Goal: Information Seeking & Learning: Learn about a topic

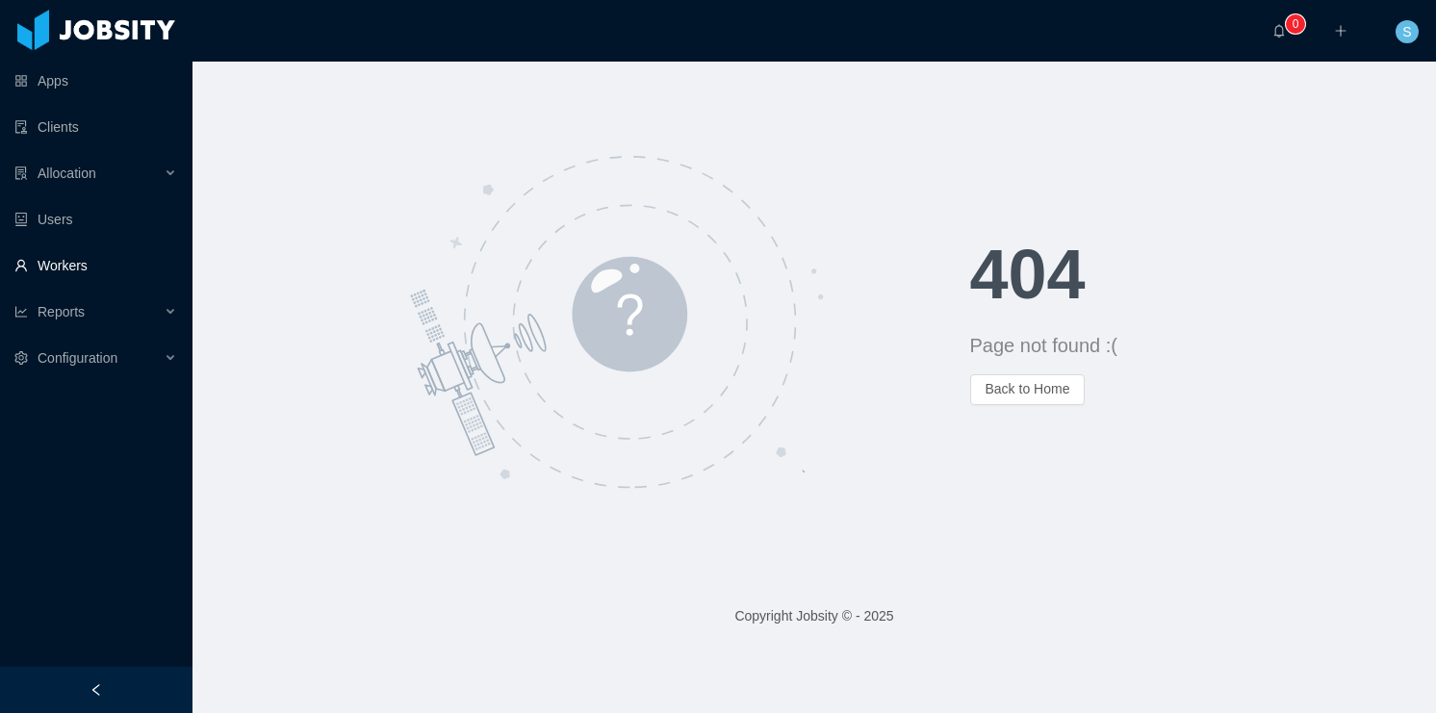
click at [82, 262] on link "Workers" at bounding box center [95, 265] width 163 height 38
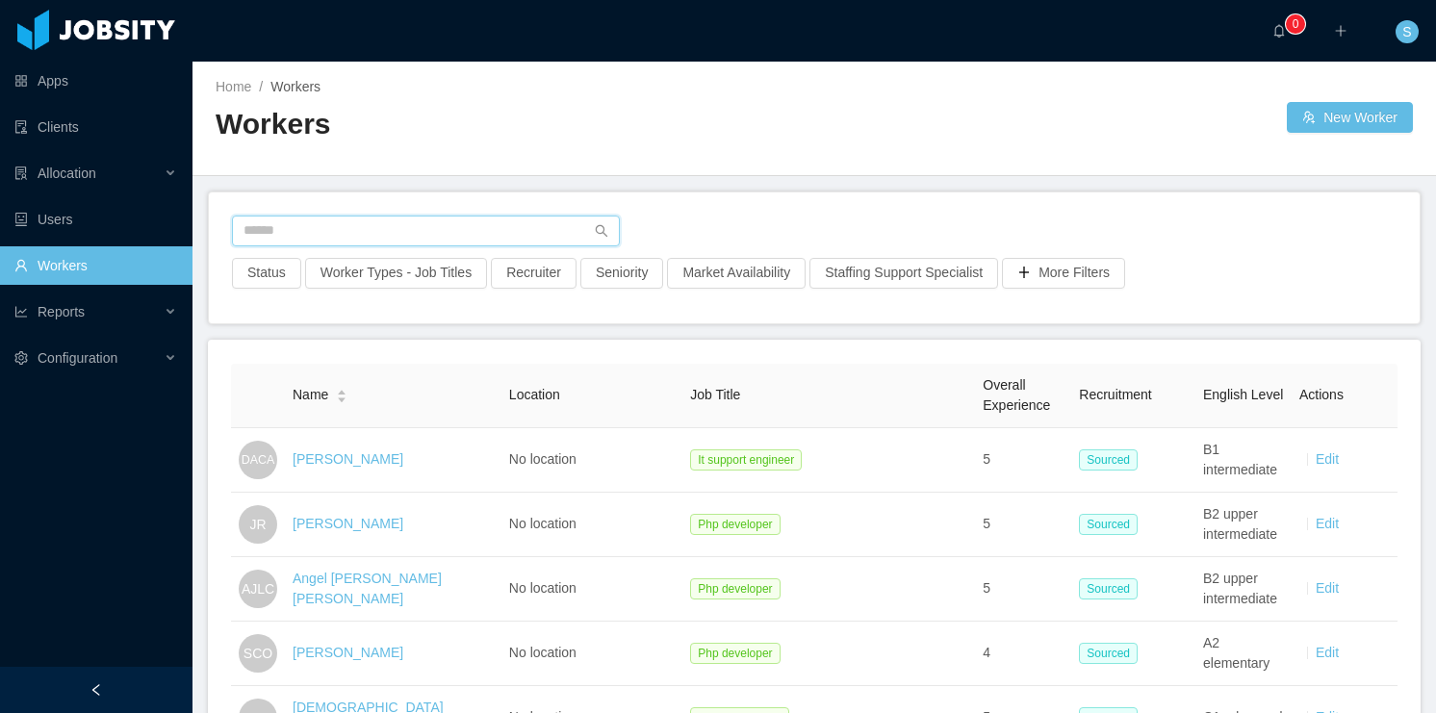
click at [339, 222] on input "text" at bounding box center [426, 231] width 388 height 31
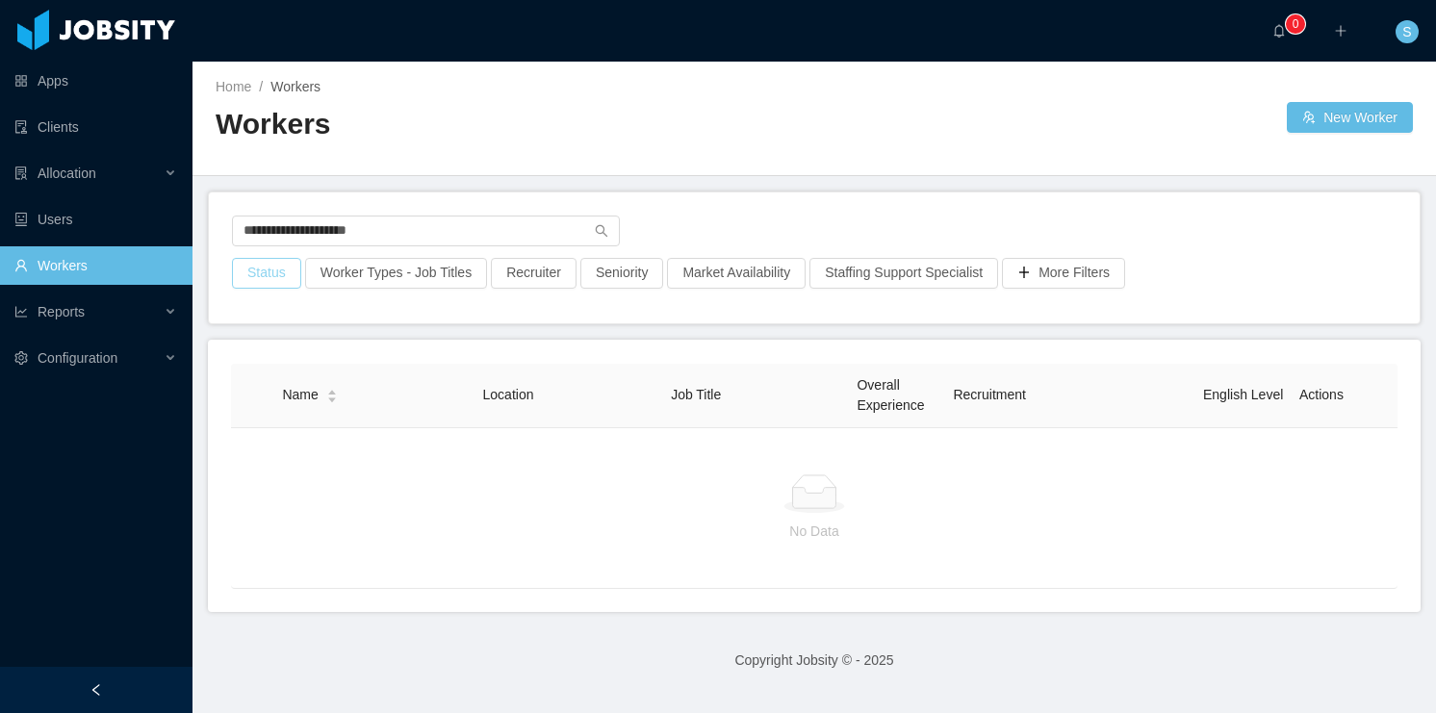
click at [275, 268] on button "Status" at bounding box center [266, 273] width 69 height 31
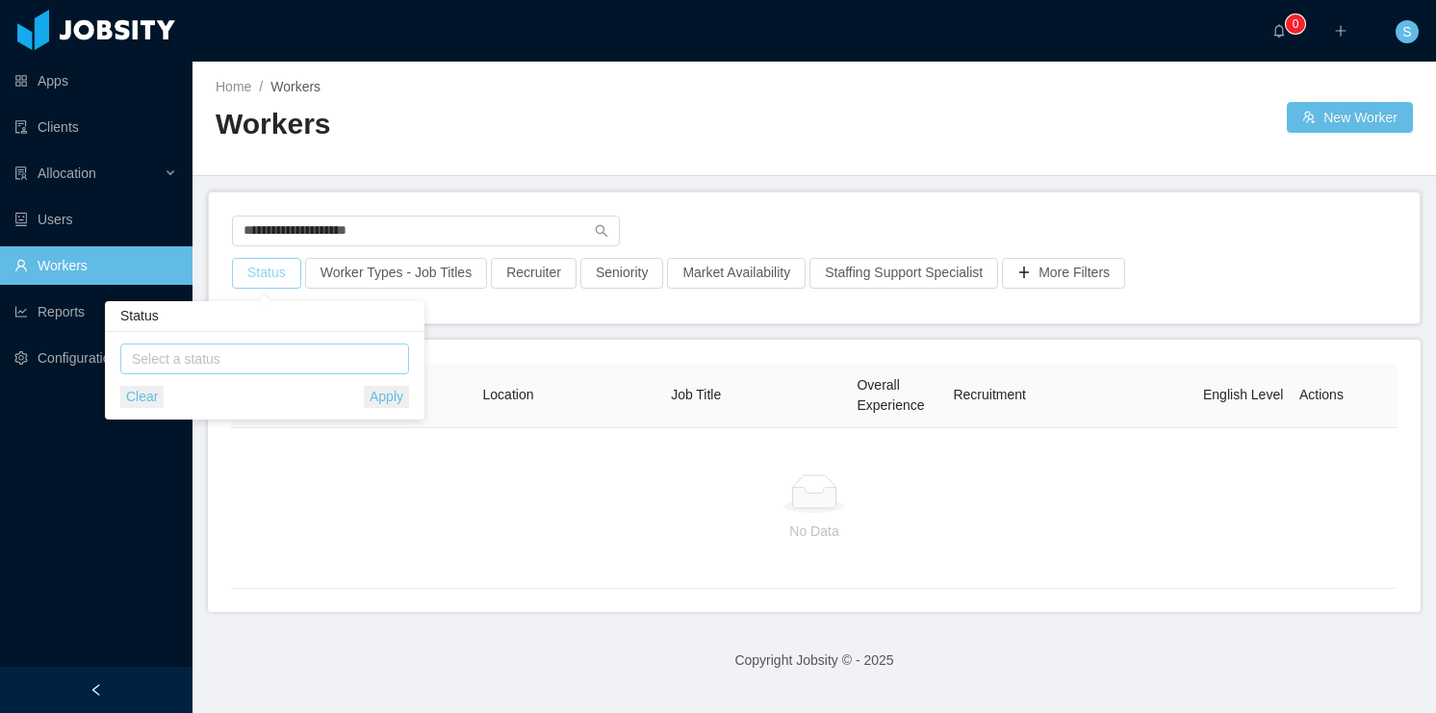
click at [290, 358] on div "Select a status" at bounding box center [260, 358] width 257 height 19
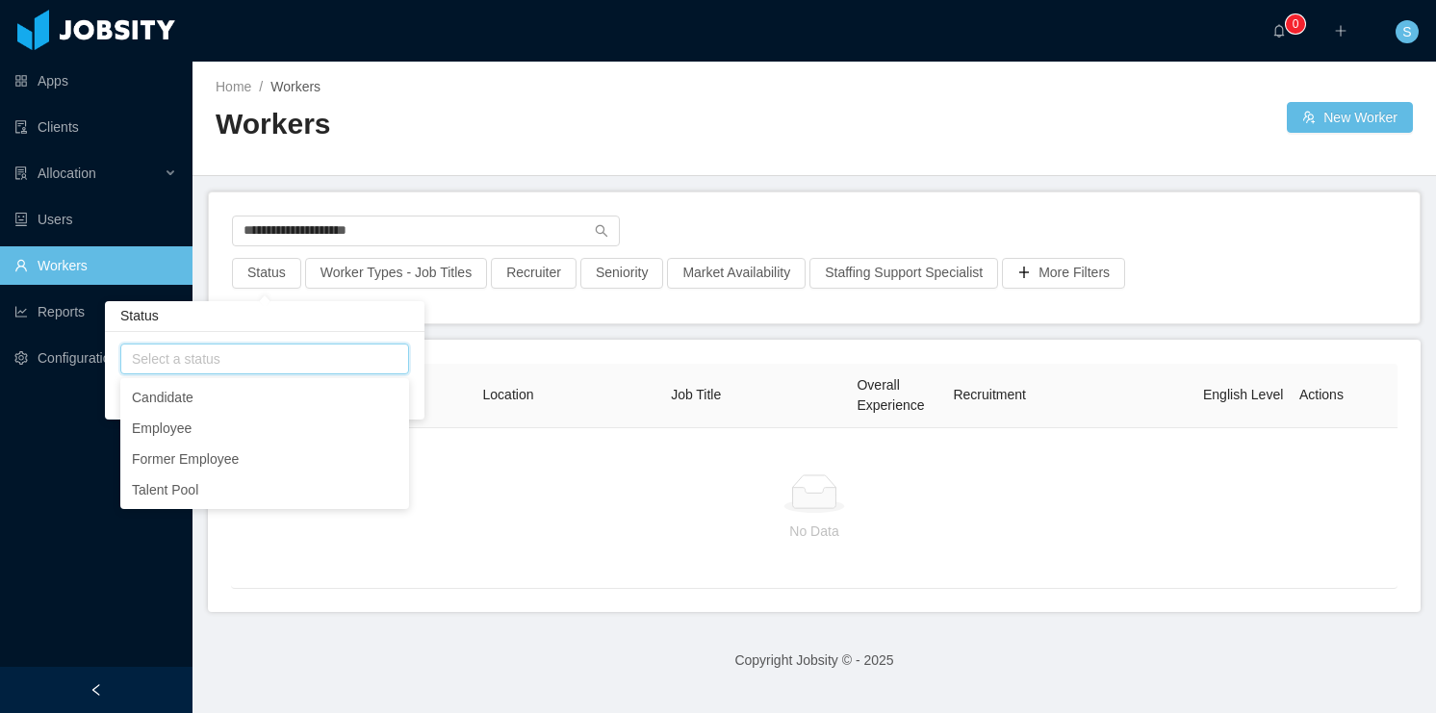
click at [477, 205] on div "**********" at bounding box center [814, 257] width 1211 height 131
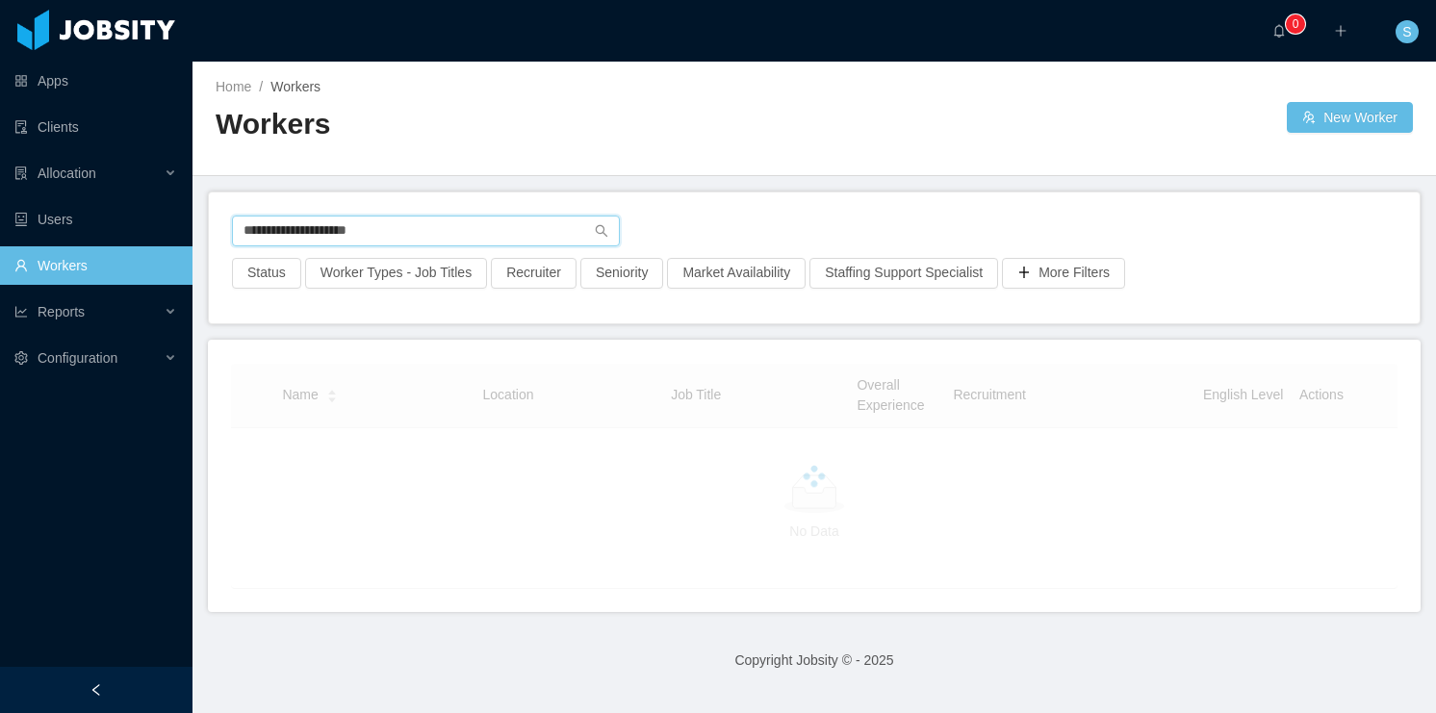
drag, startPoint x: 435, startPoint y: 235, endPoint x: 334, endPoint y: 239, distance: 101.1
click at [334, 239] on input "**********" at bounding box center [426, 231] width 388 height 31
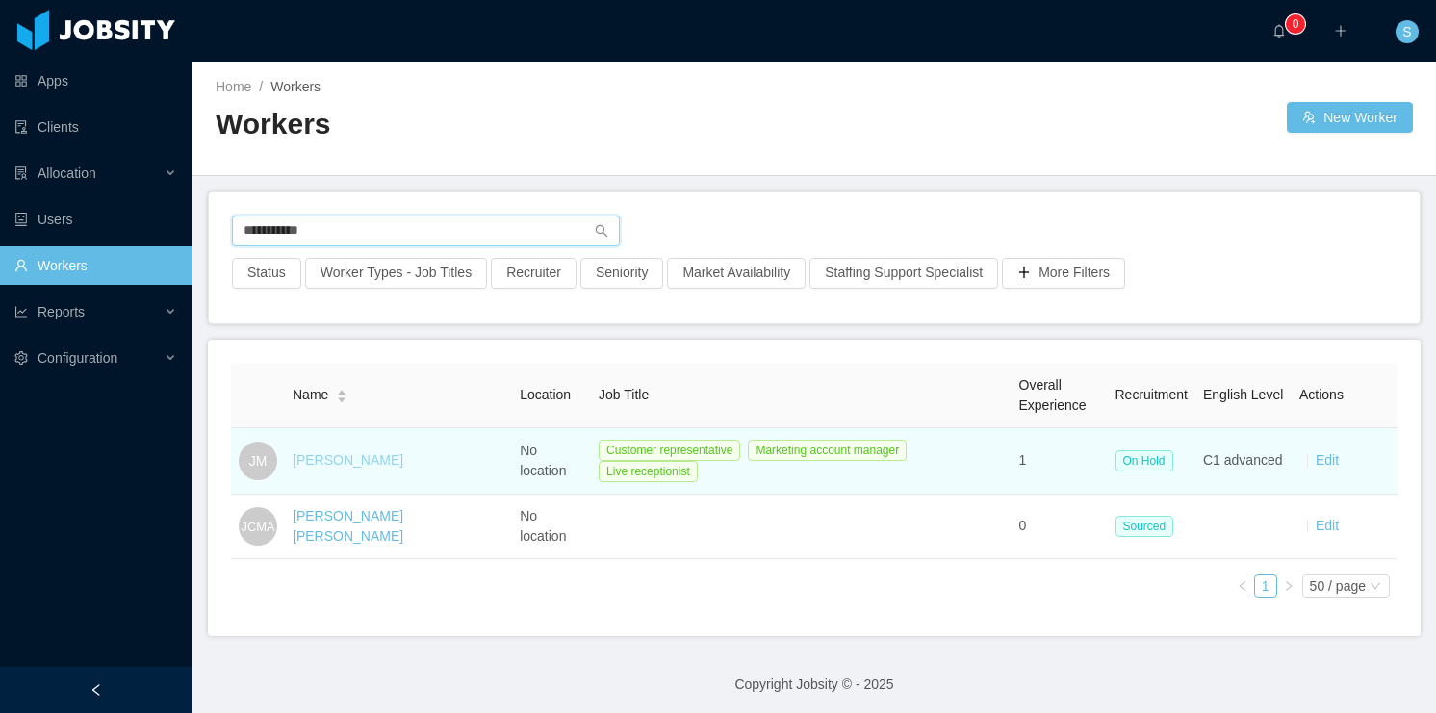
type input "**********"
click at [329, 459] on link "[PERSON_NAME]" at bounding box center [348, 459] width 111 height 15
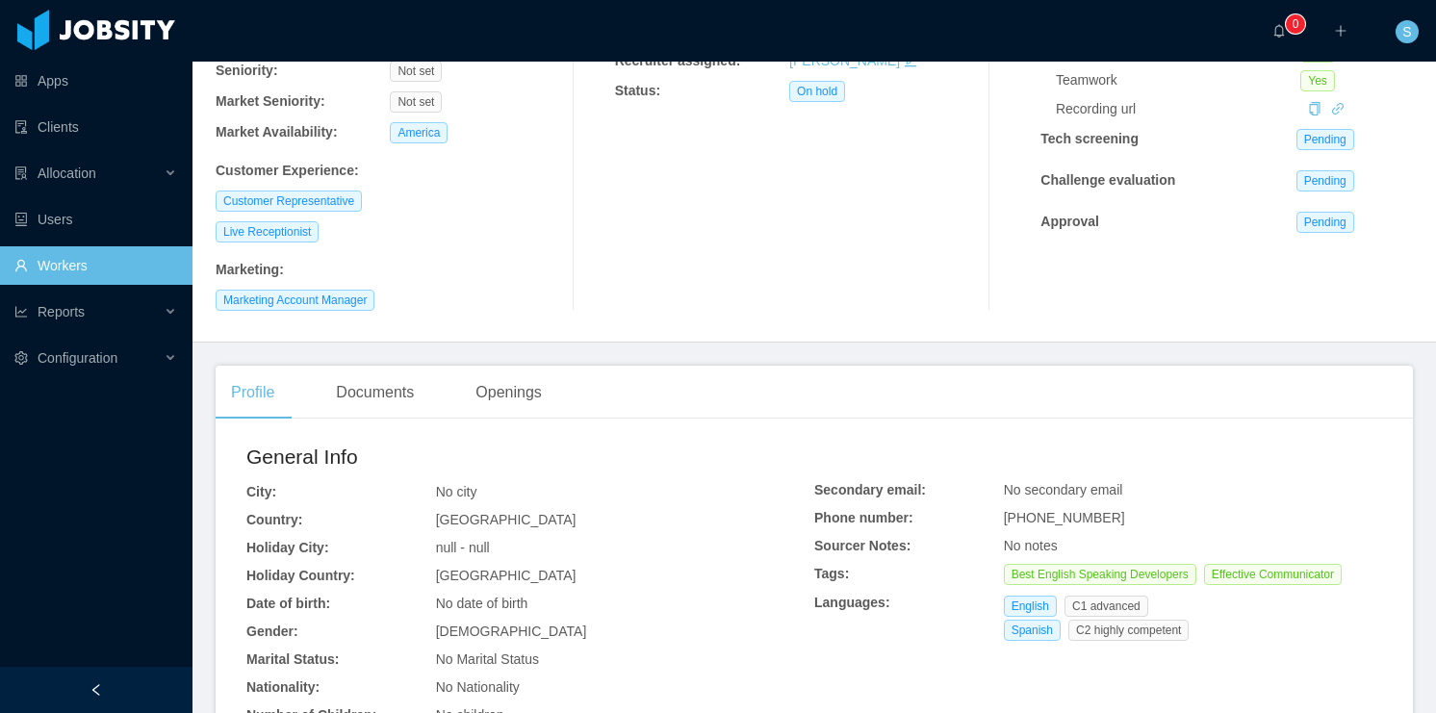
scroll to position [308, 0]
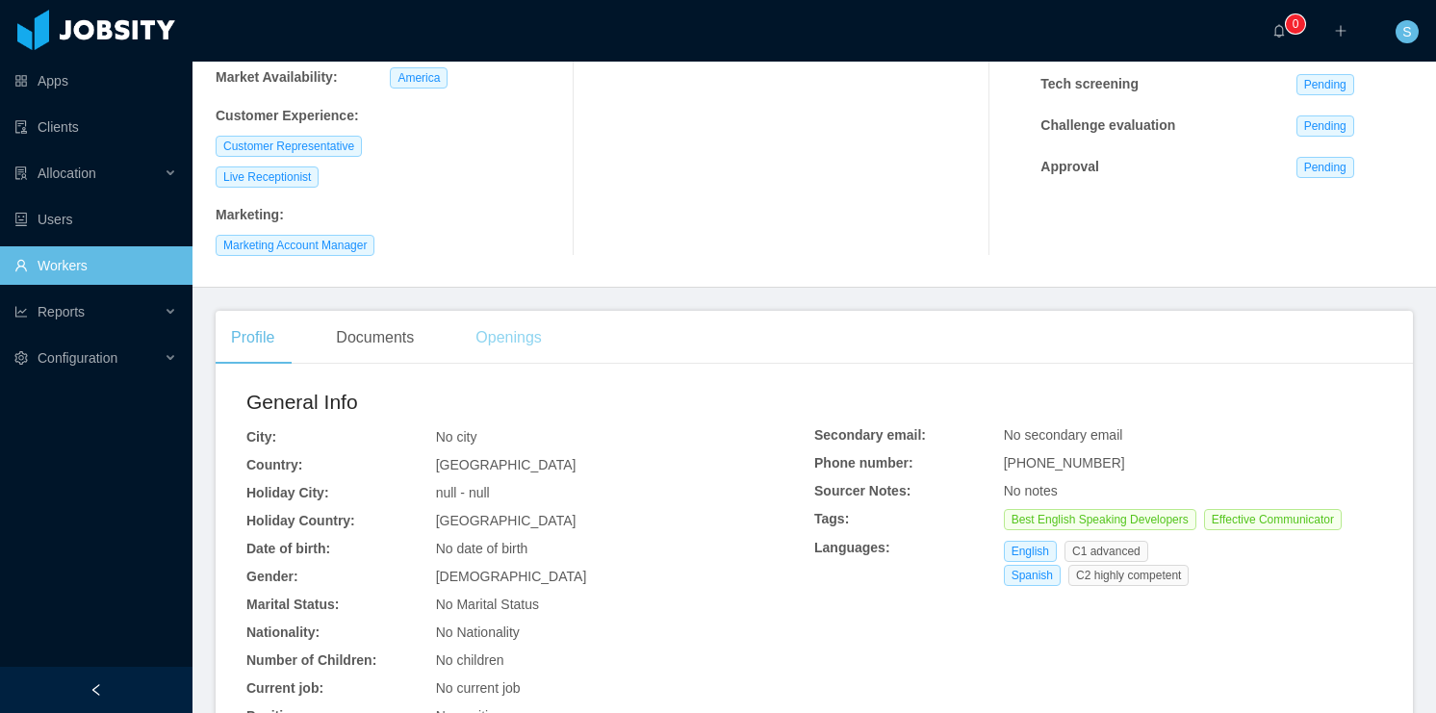
click at [502, 319] on div "Openings" at bounding box center [508, 338] width 97 height 54
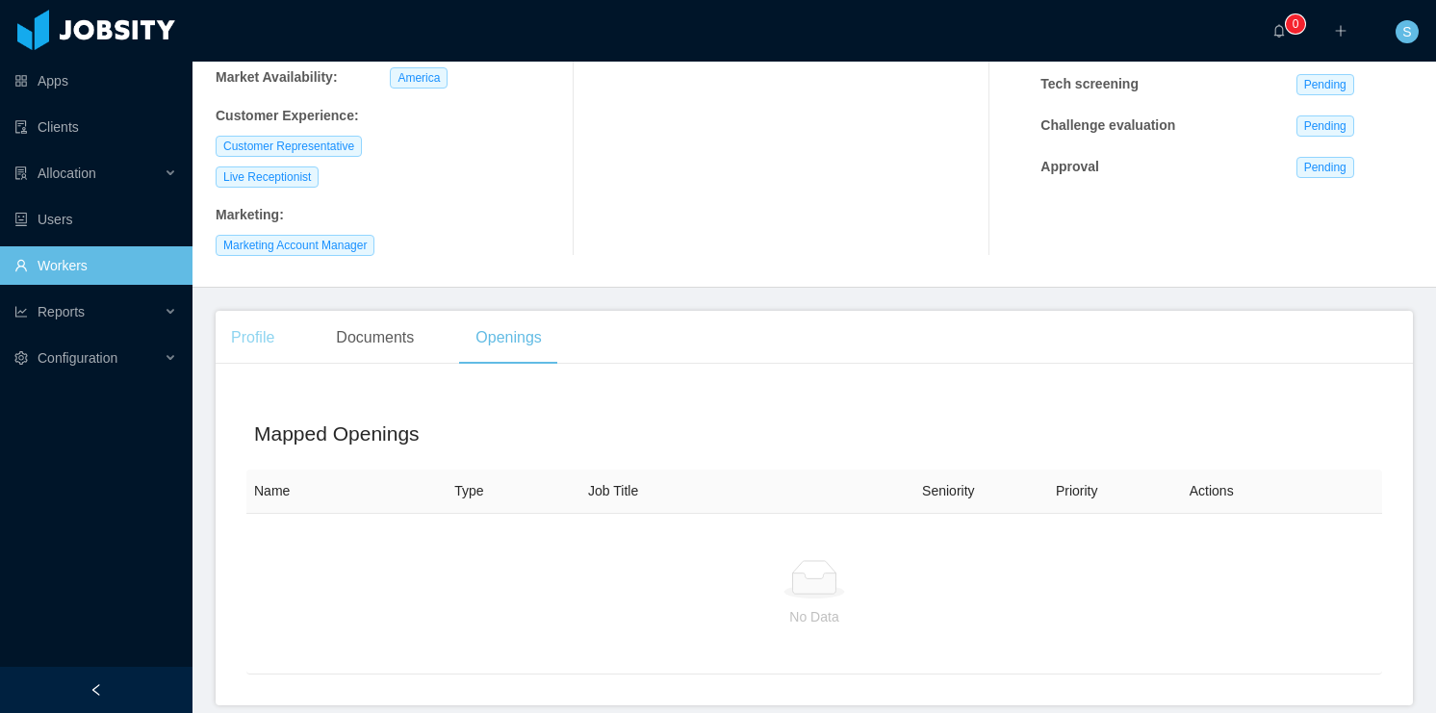
click at [269, 311] on div "Profile" at bounding box center [253, 338] width 74 height 54
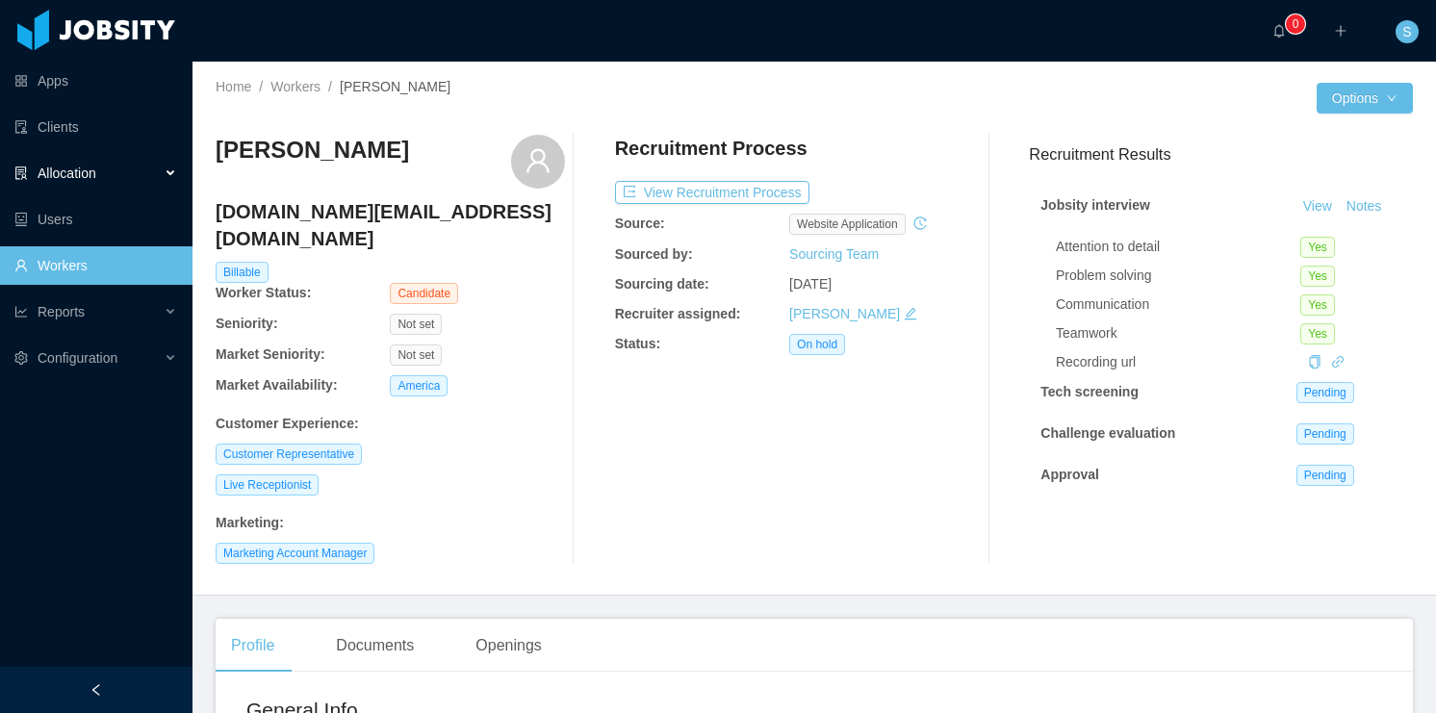
click at [97, 183] on div "Allocation" at bounding box center [96, 173] width 192 height 38
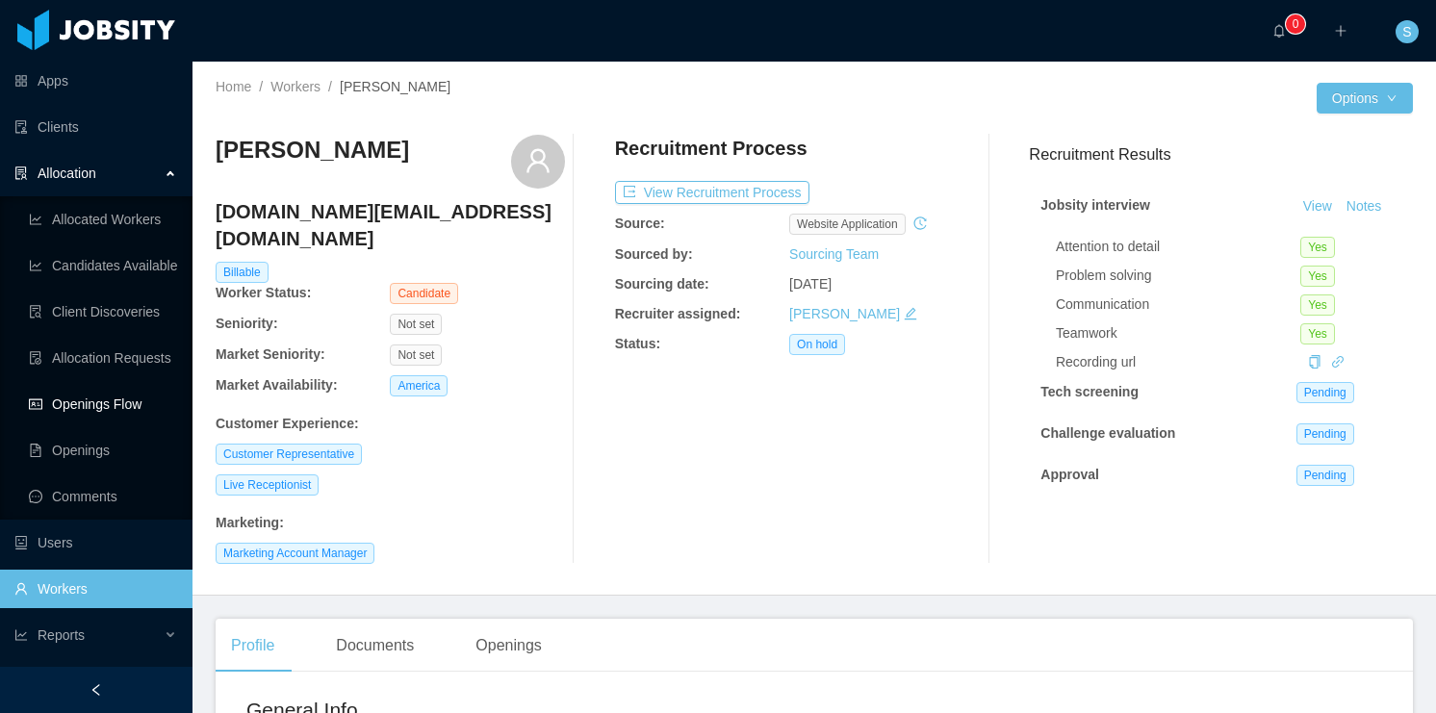
click at [108, 409] on link "Openings Flow" at bounding box center [103, 404] width 148 height 38
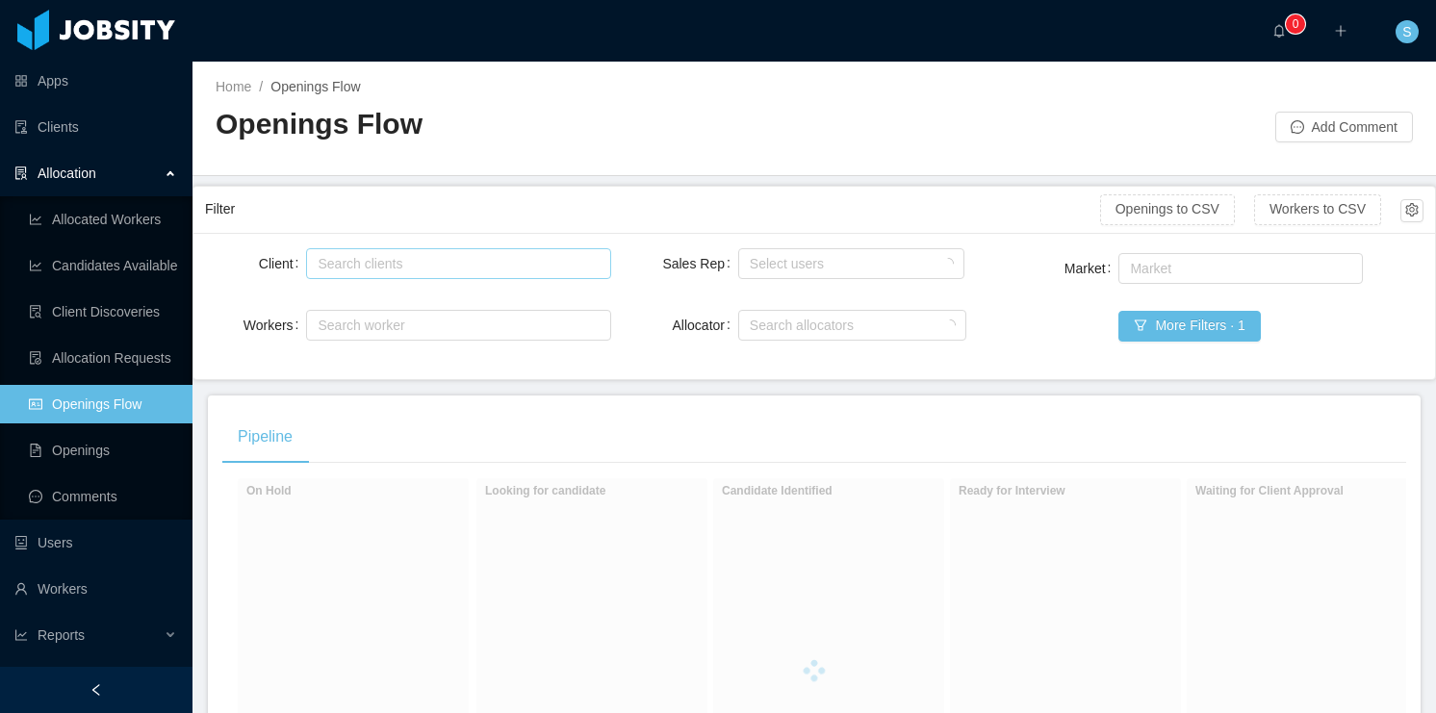
click at [369, 263] on div "Search clients" at bounding box center [454, 263] width 272 height 19
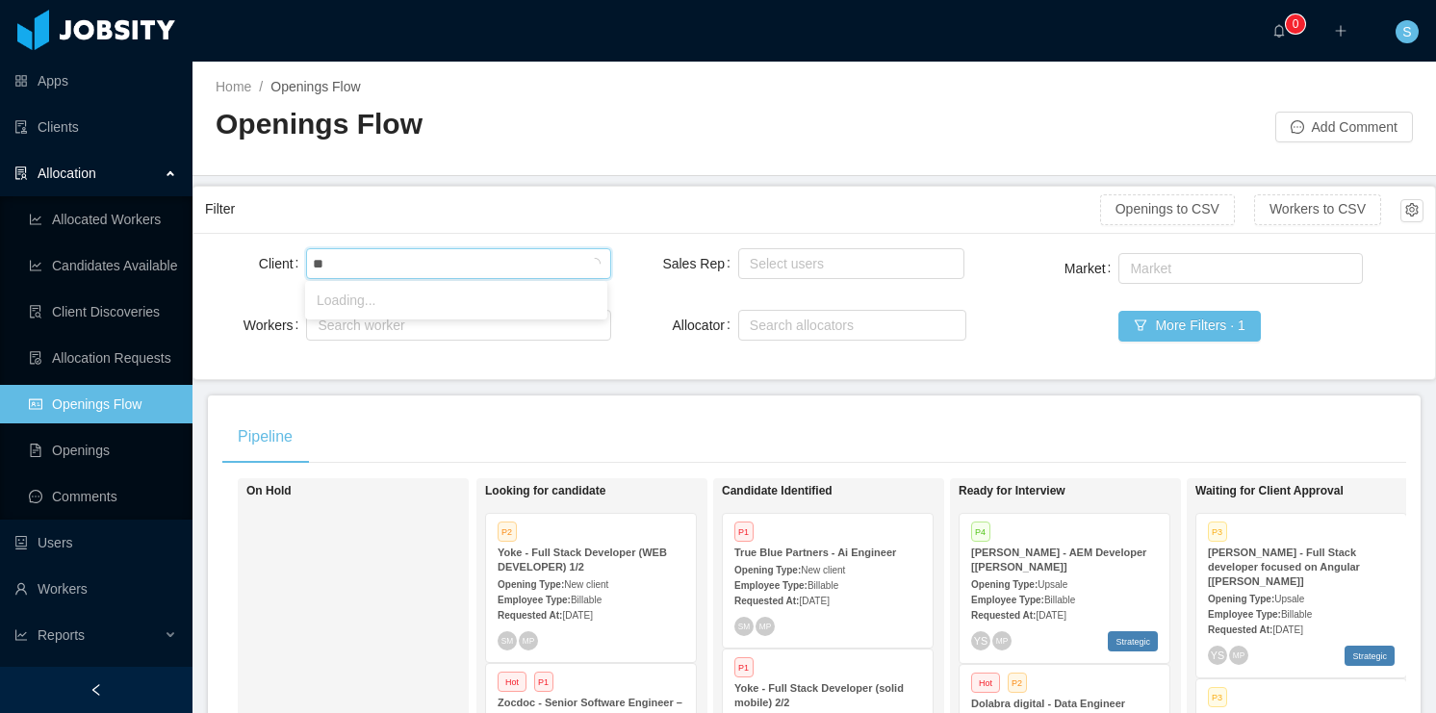
type input "***"
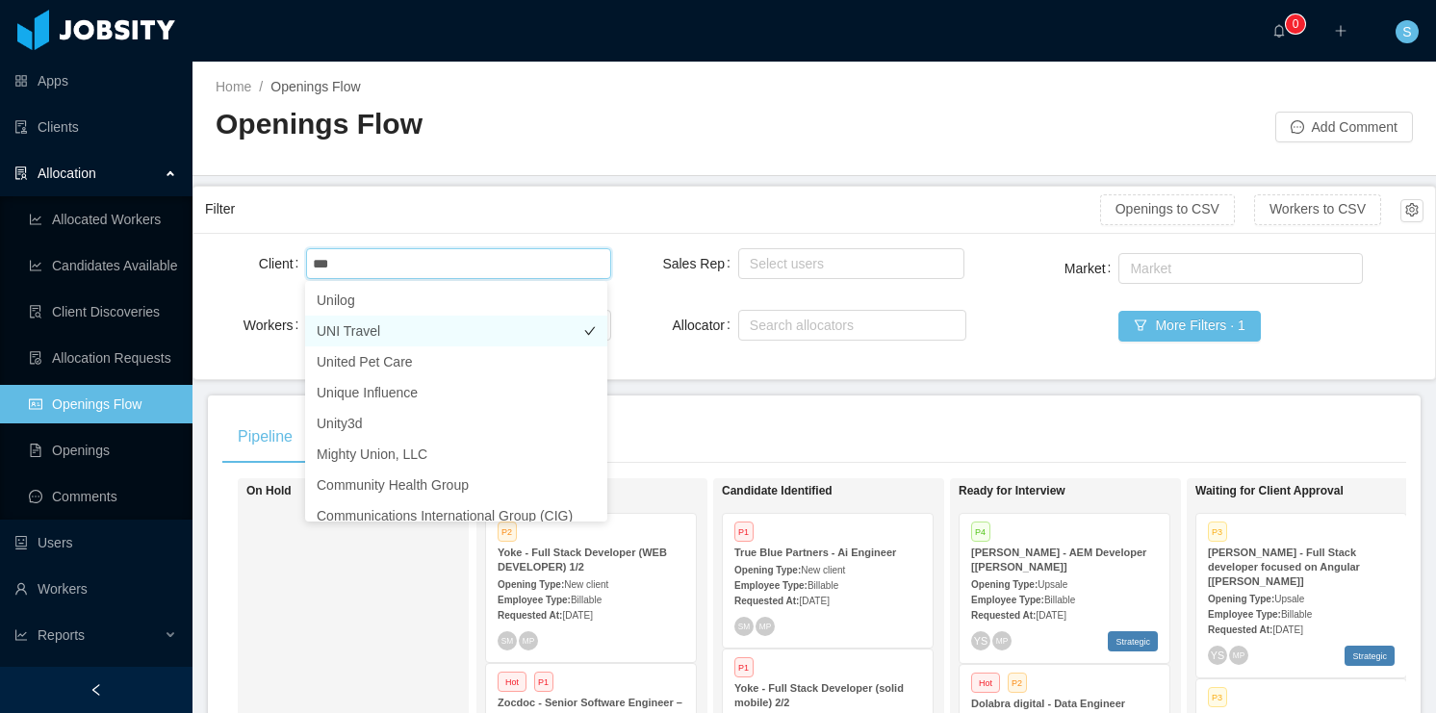
click at [375, 327] on li "UNI Travel" at bounding box center [456, 331] width 302 height 31
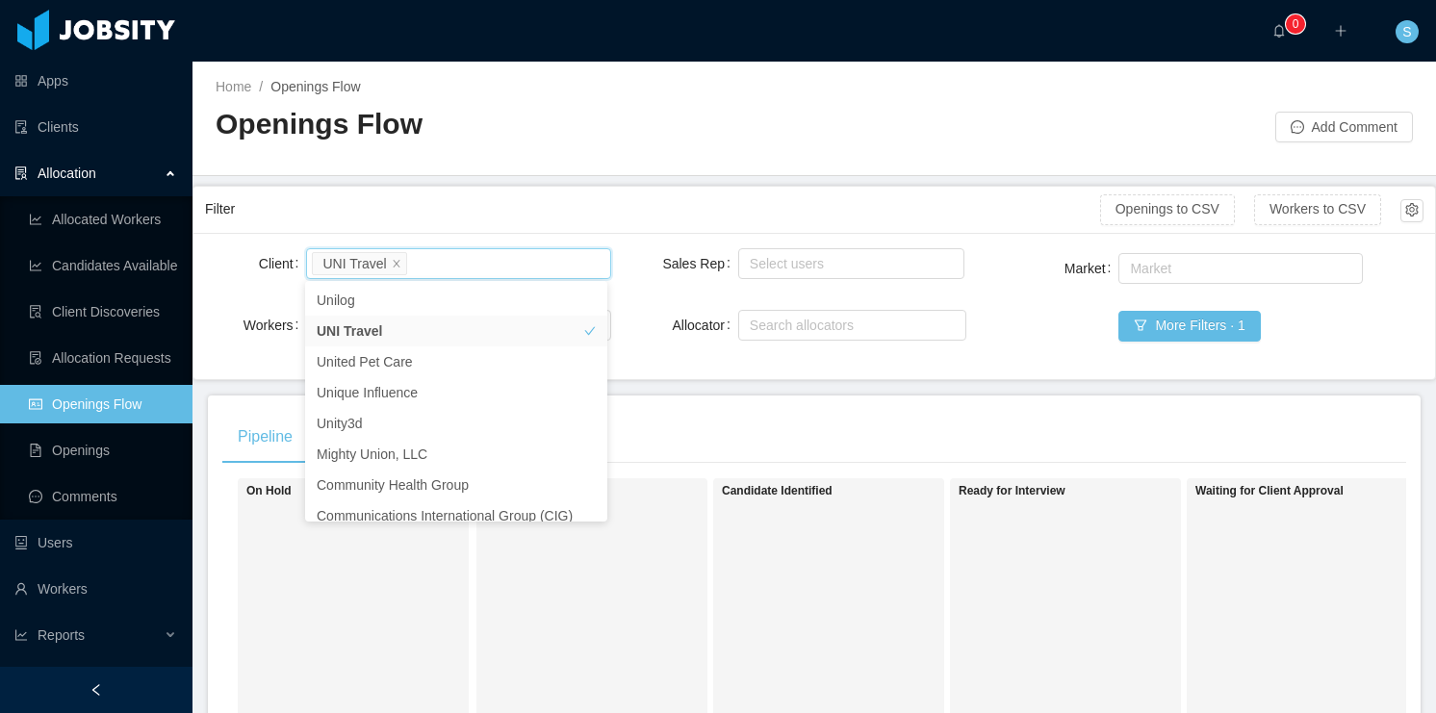
click at [471, 230] on div "Filter Openings to CSV Workers to CSV" at bounding box center [814, 210] width 1218 height 46
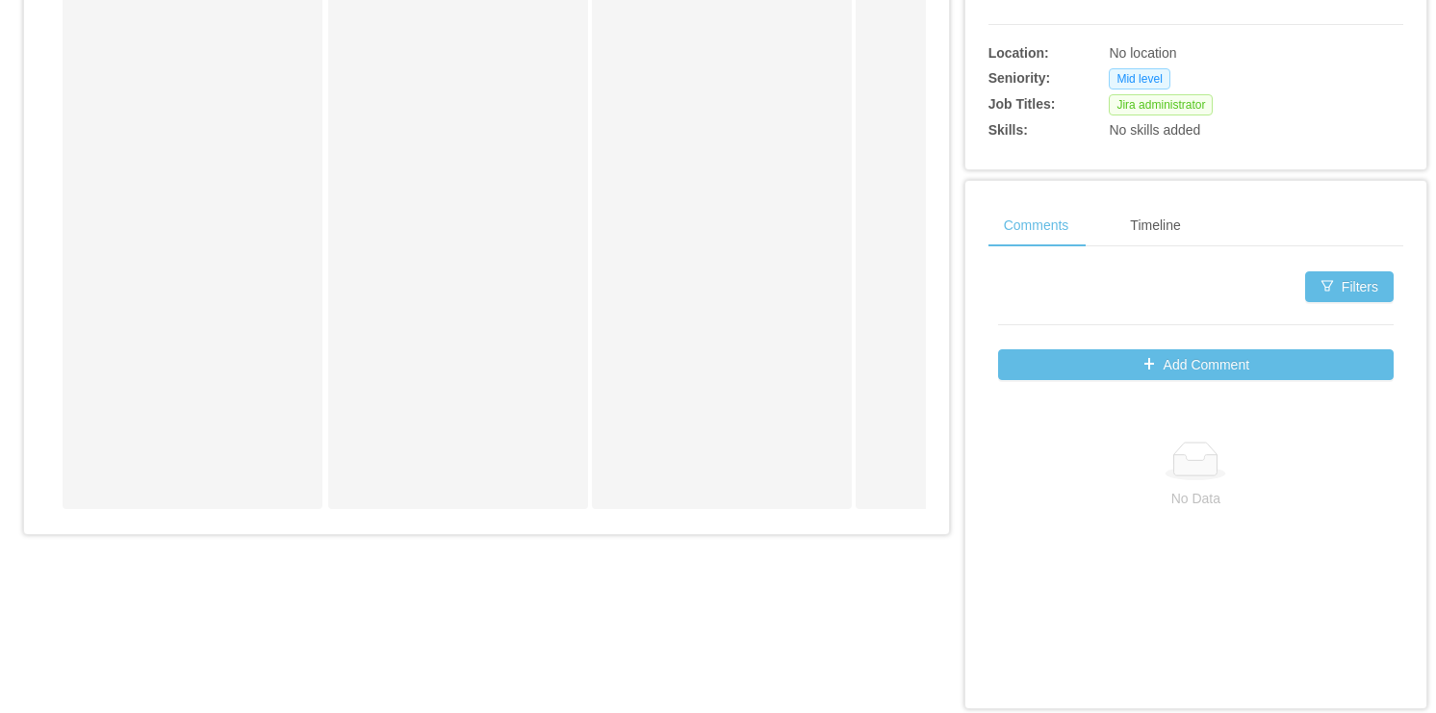
scroll to position [702, 0]
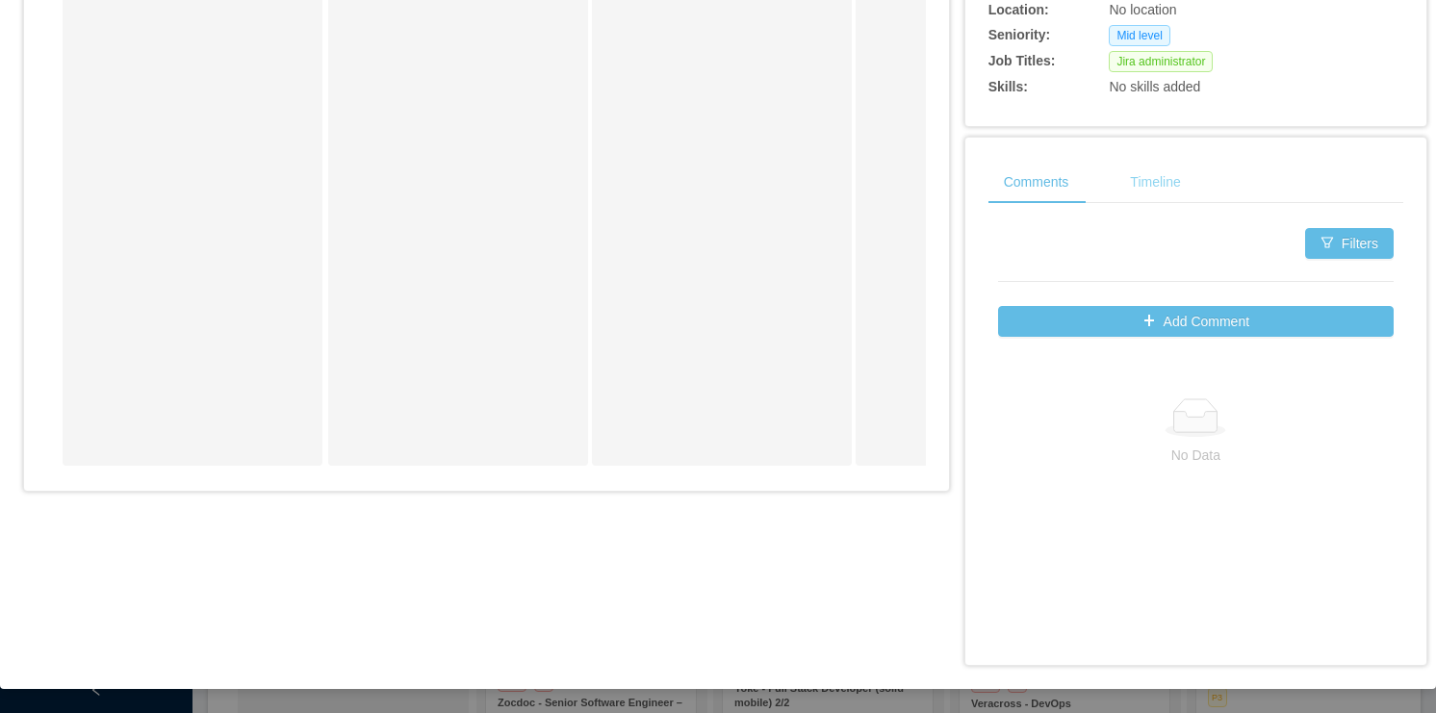
click at [1147, 191] on div "Timeline" at bounding box center [1154, 182] width 81 height 43
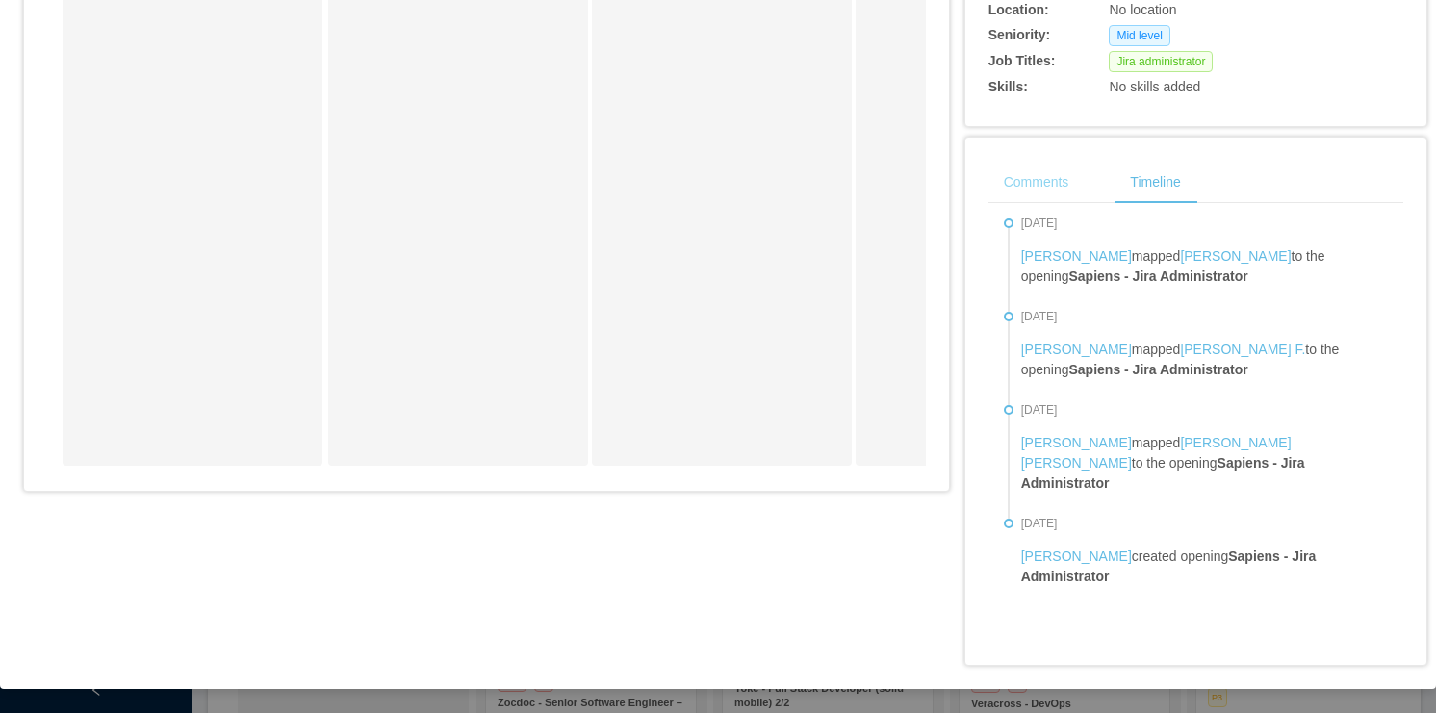
click at [1018, 185] on div "Comments" at bounding box center [1036, 182] width 96 height 43
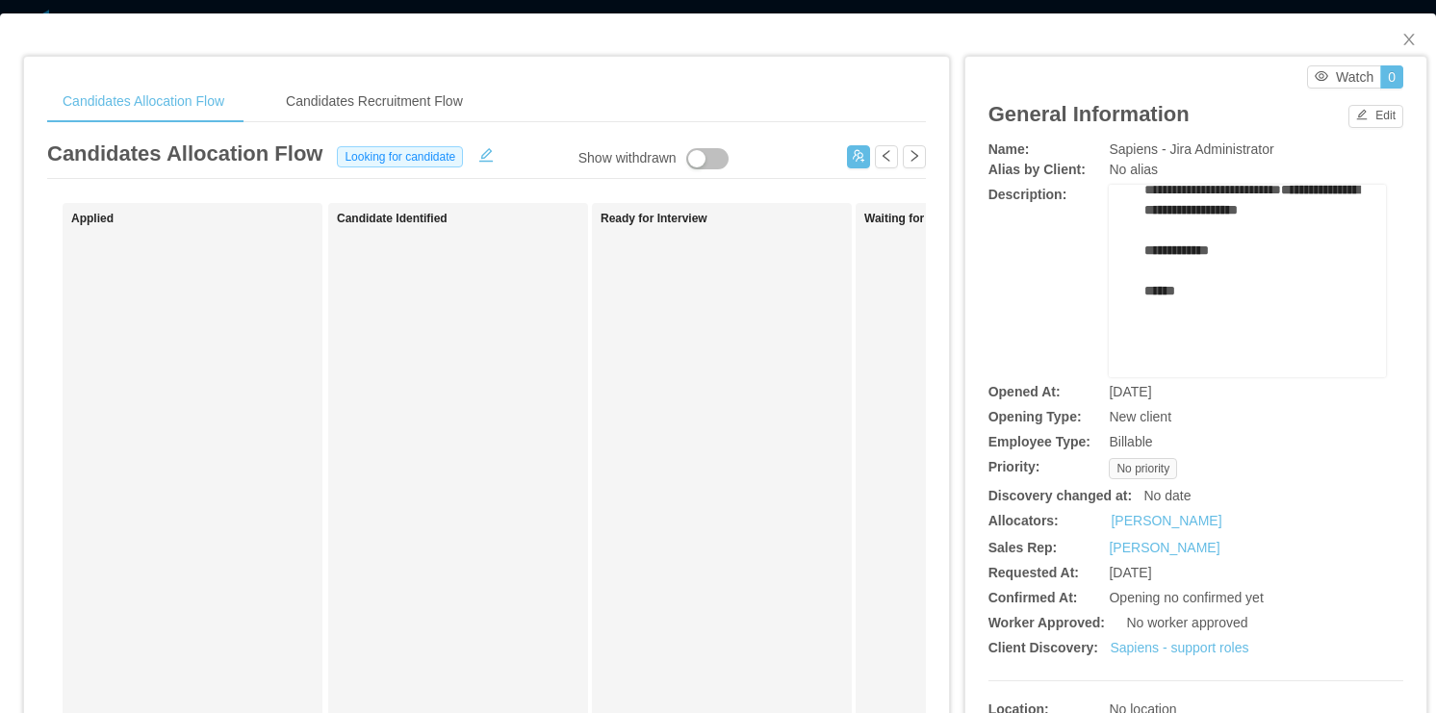
scroll to position [0, 0]
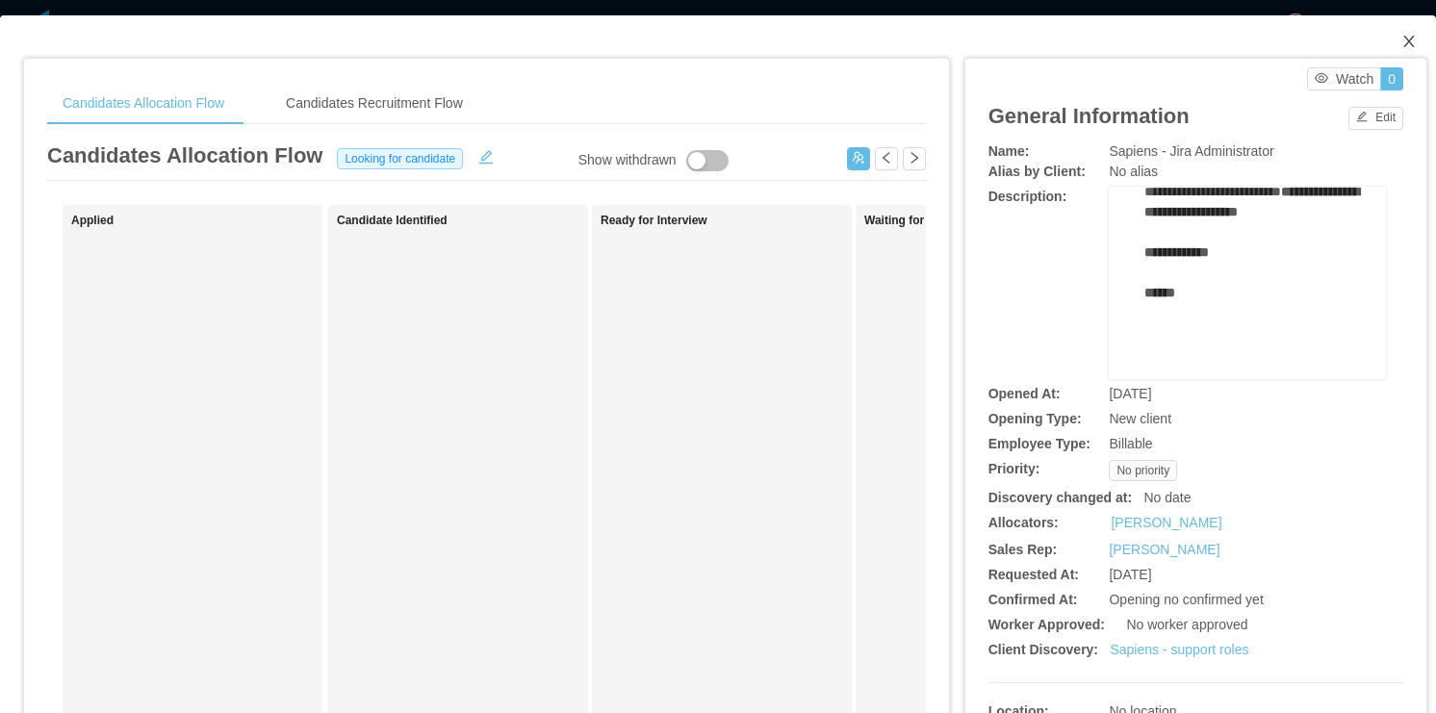
click at [1403, 44] on icon "icon: close" at bounding box center [1408, 42] width 11 height 12
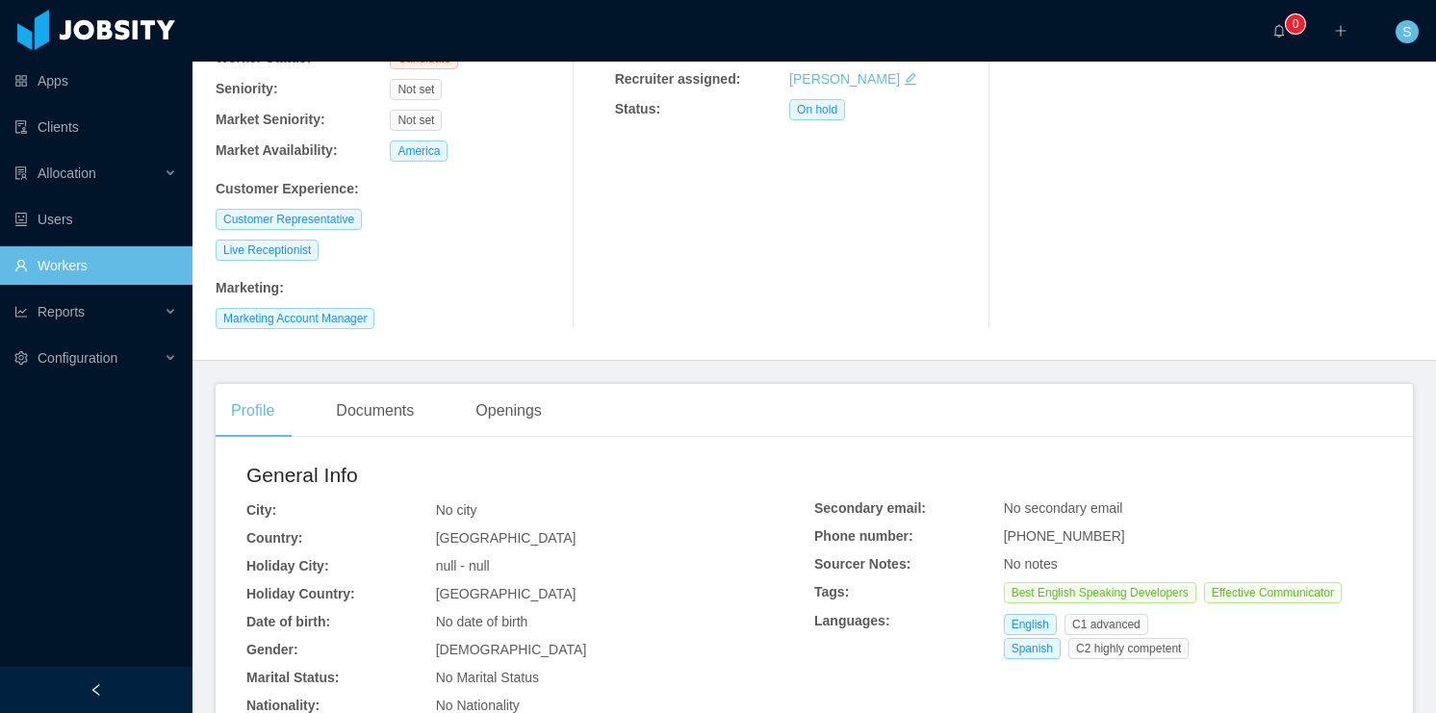
scroll to position [462, 0]
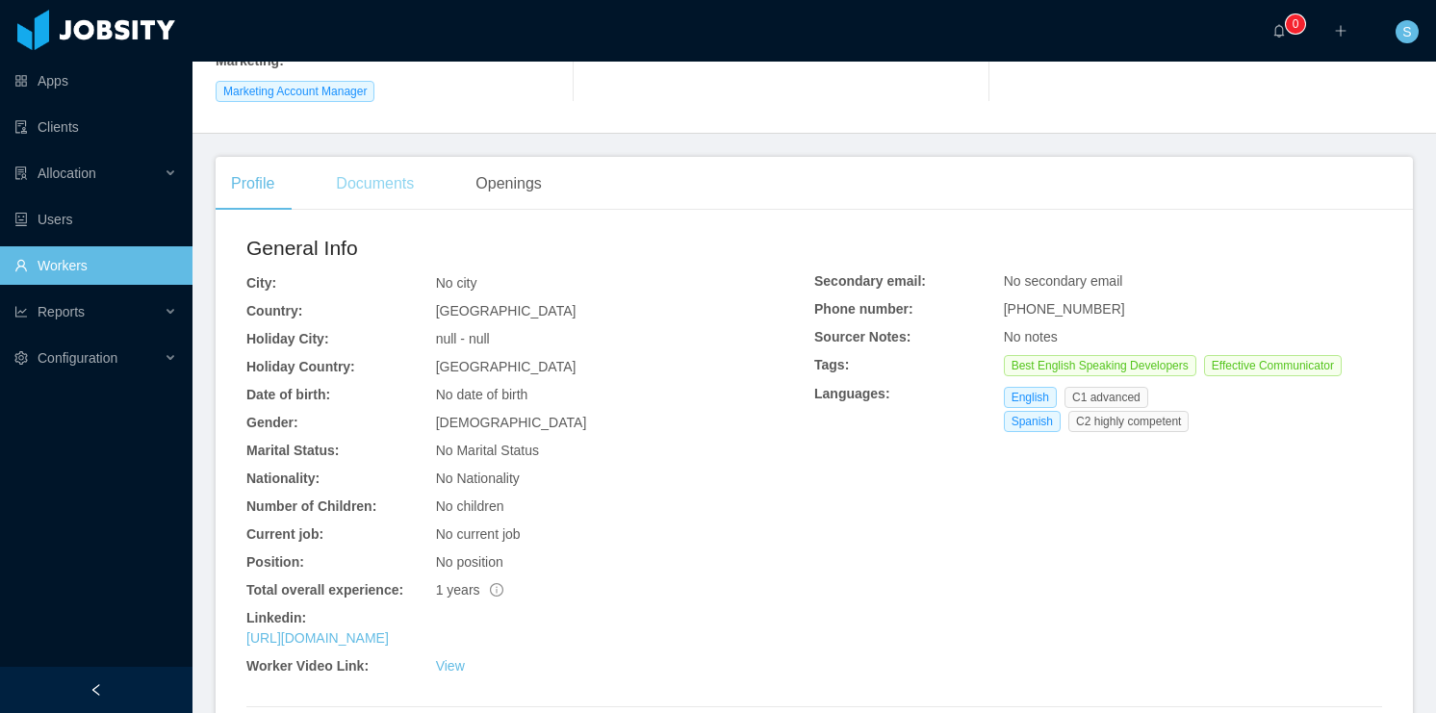
click at [412, 171] on div "Documents" at bounding box center [374, 184] width 109 height 54
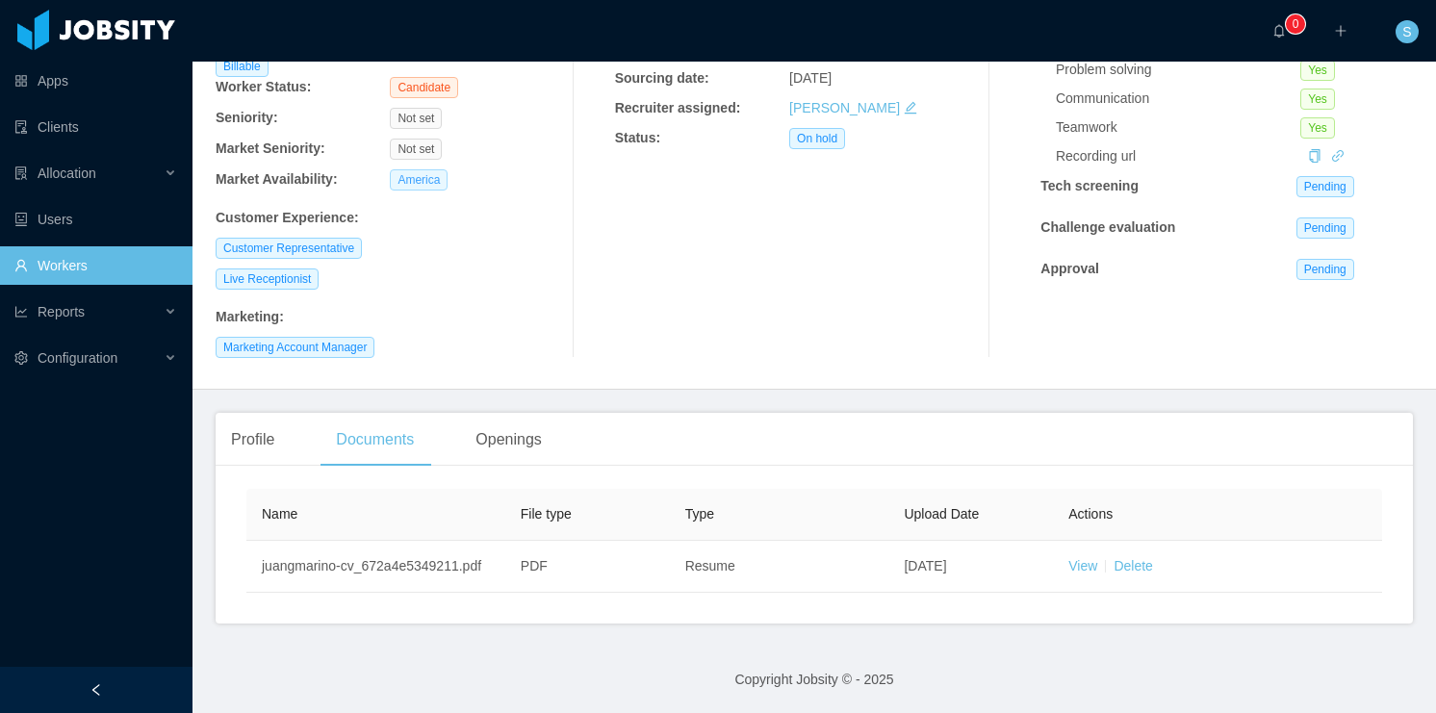
scroll to position [181, 0]
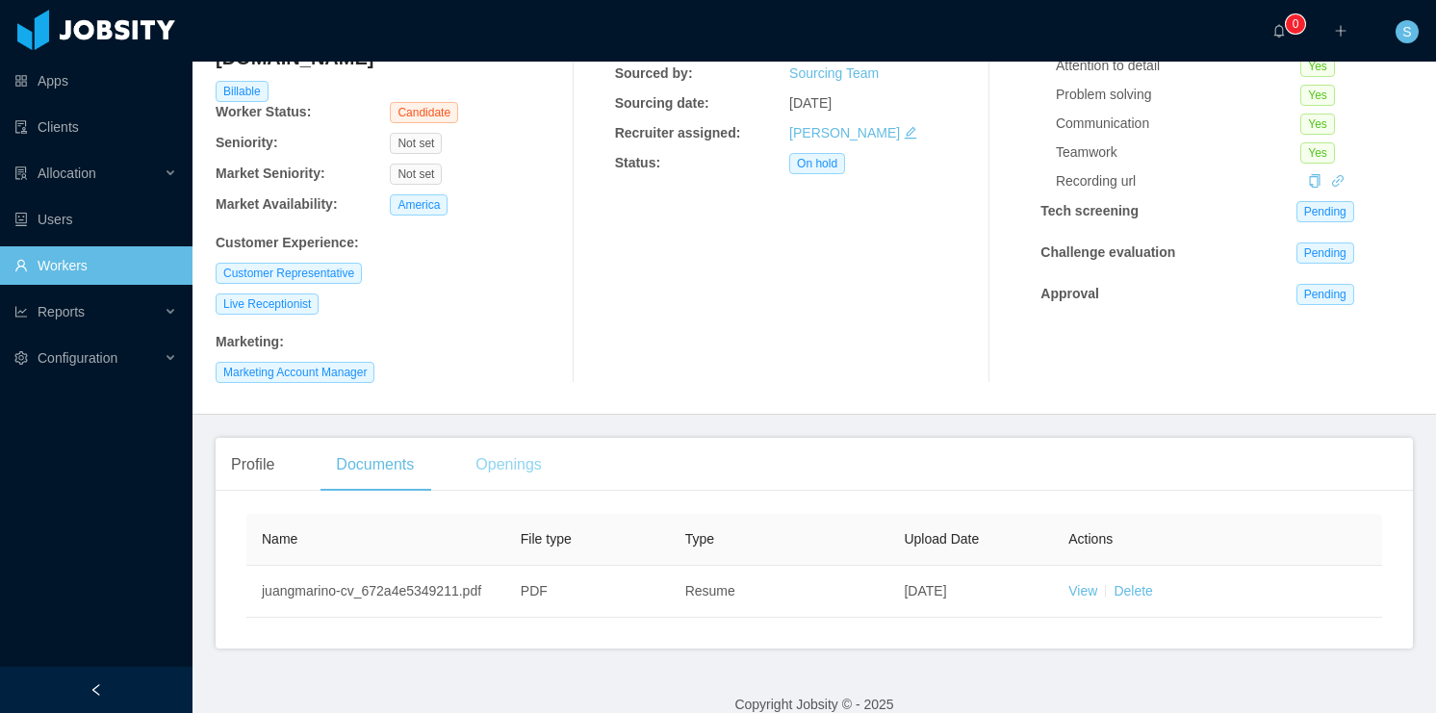
click at [477, 438] on div "Openings" at bounding box center [508, 465] width 97 height 54
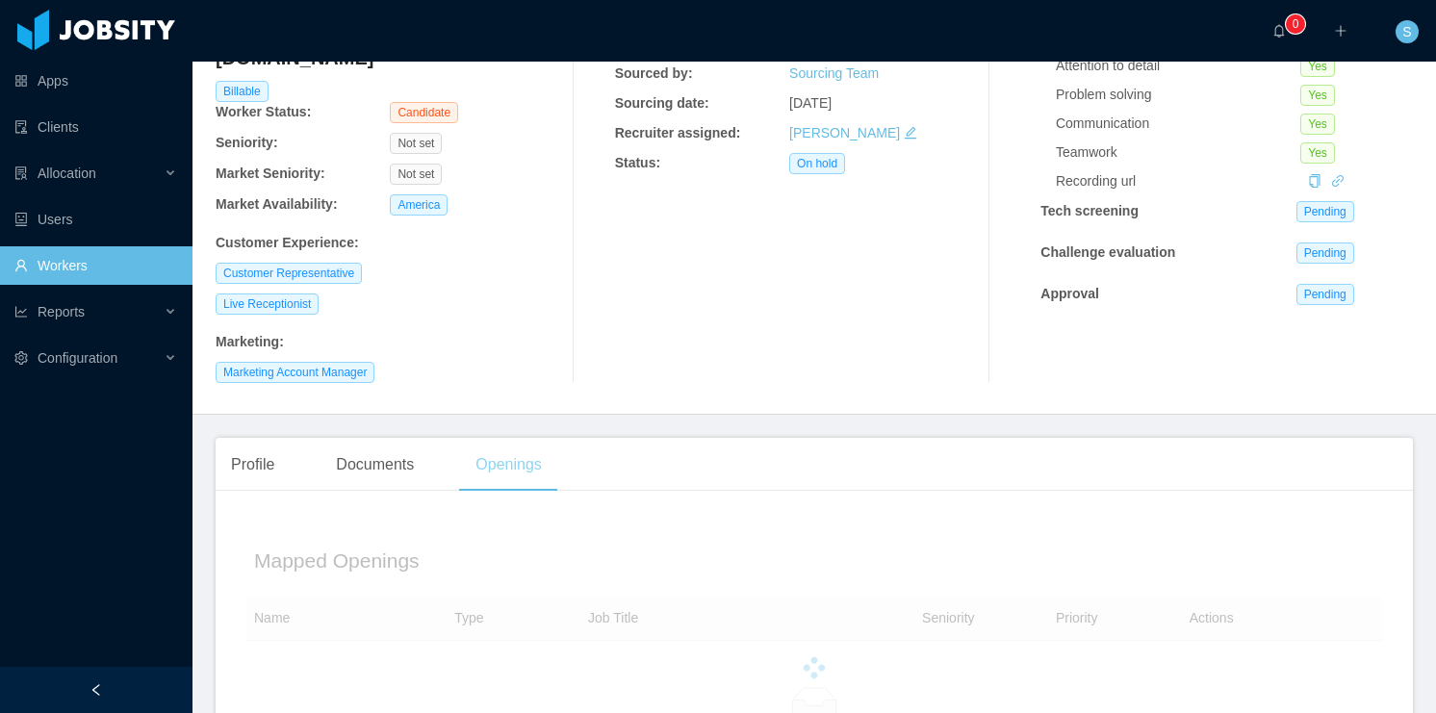
scroll to position [364, 0]
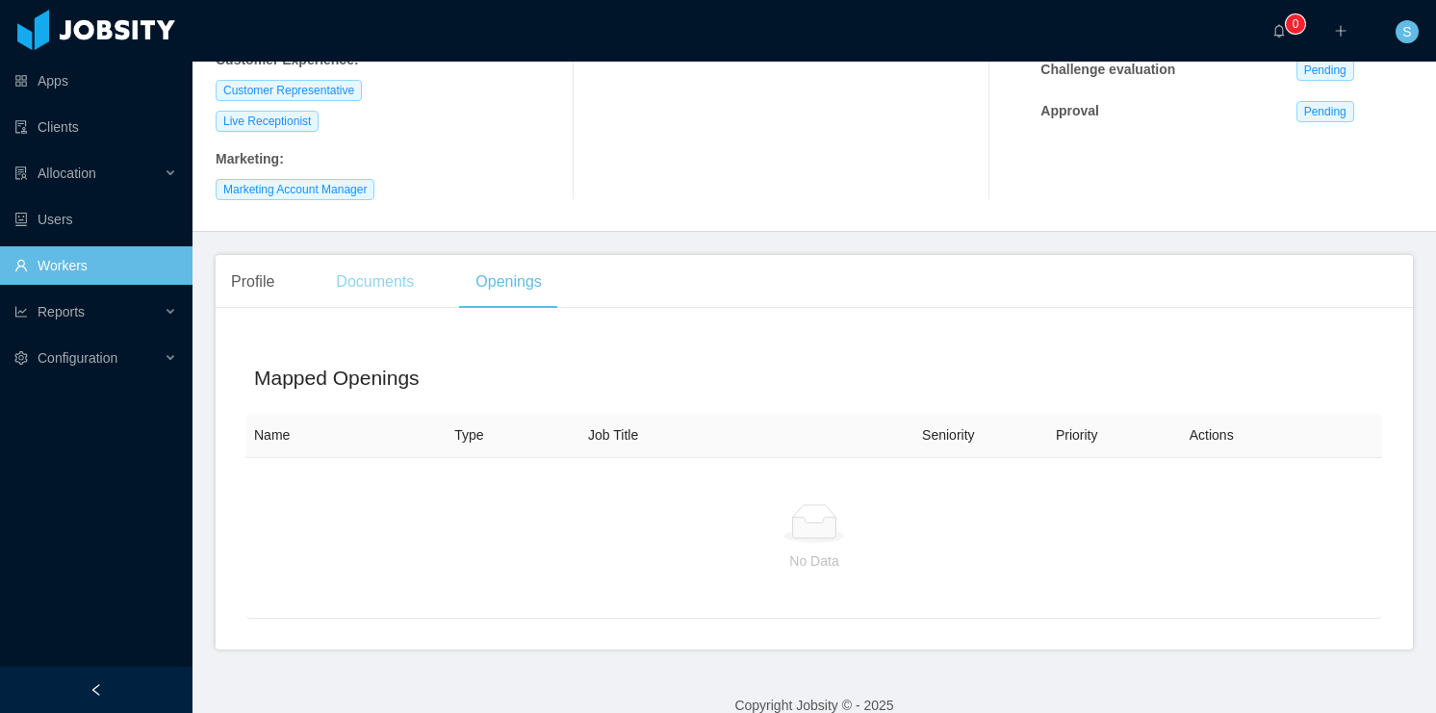
click at [366, 262] on div "Documents" at bounding box center [374, 282] width 109 height 54
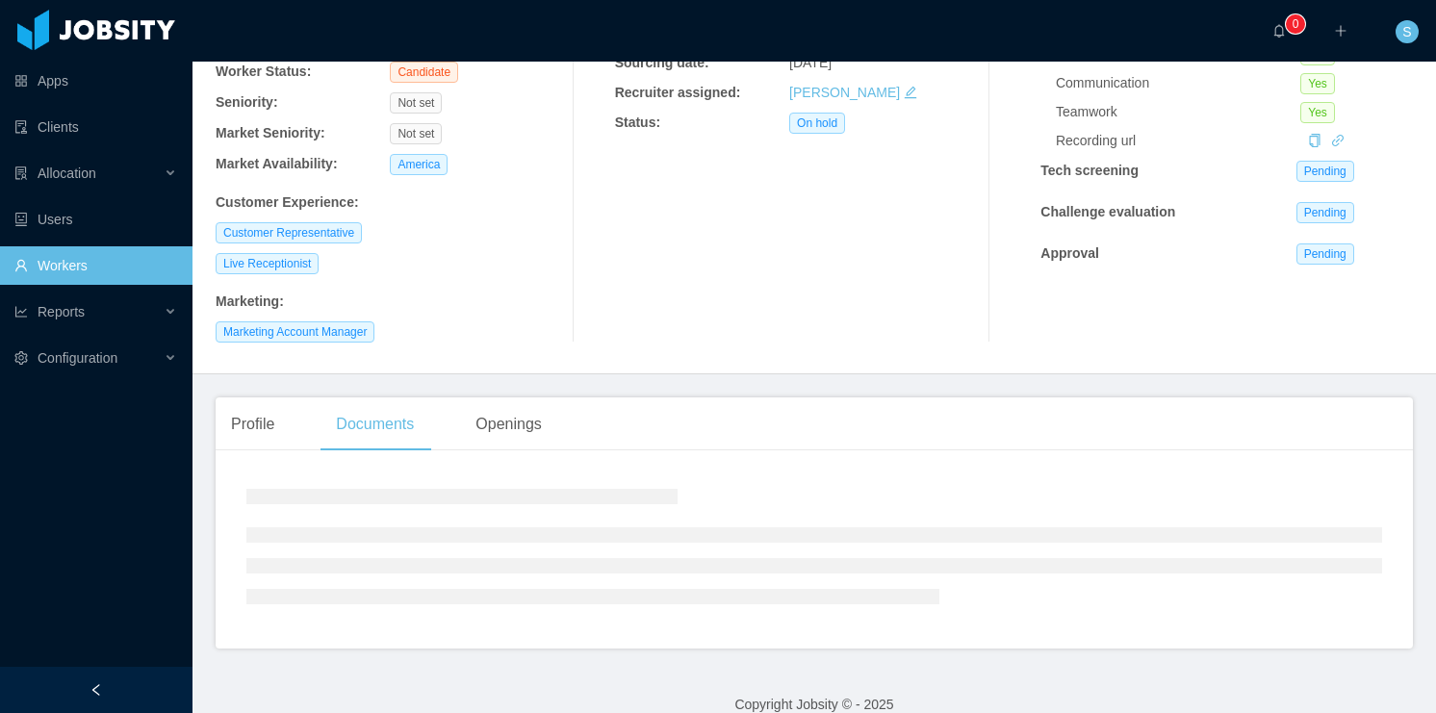
scroll to position [181, 0]
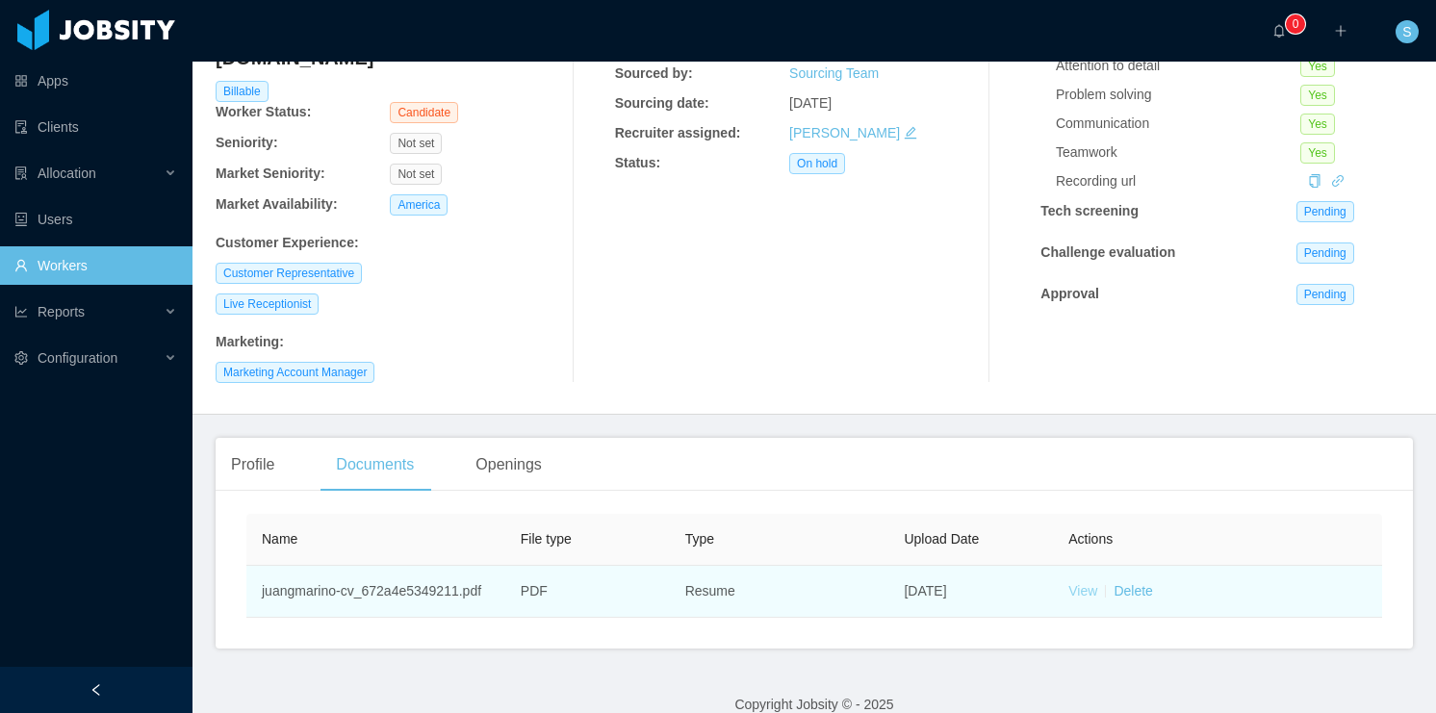
click at [1081, 583] on link "View" at bounding box center [1082, 590] width 29 height 15
